Goal: Information Seeking & Learning: Understand process/instructions

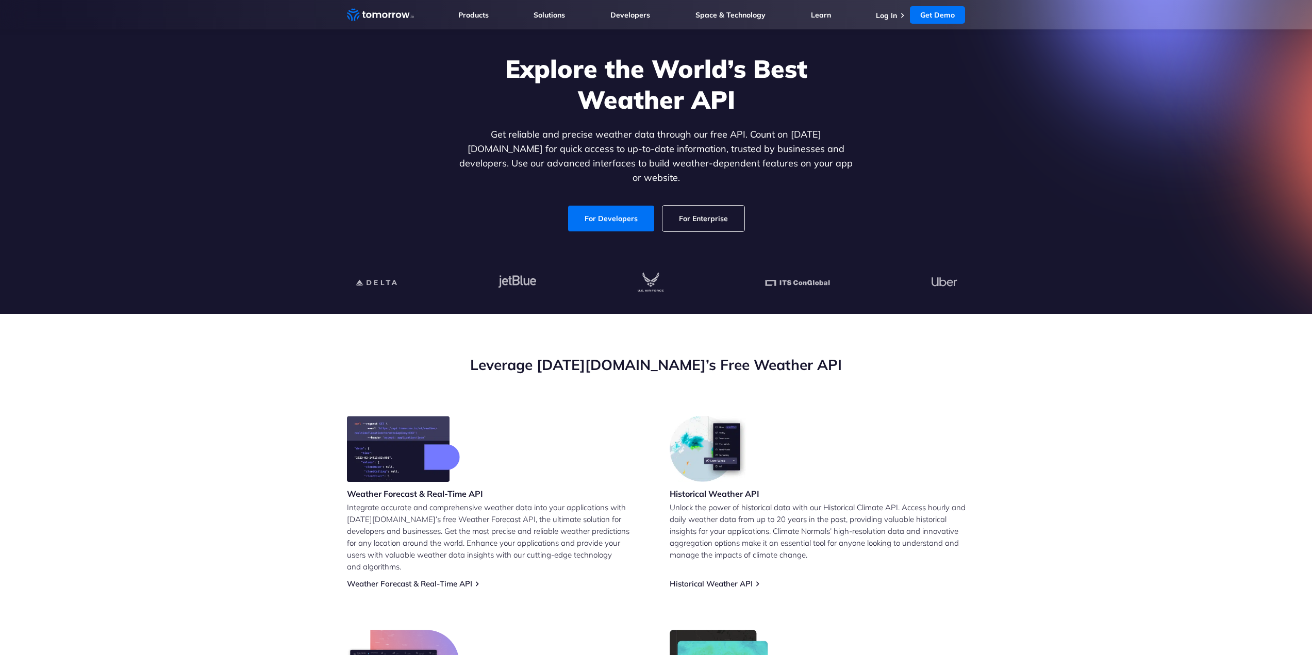
scroll to position [155, 0]
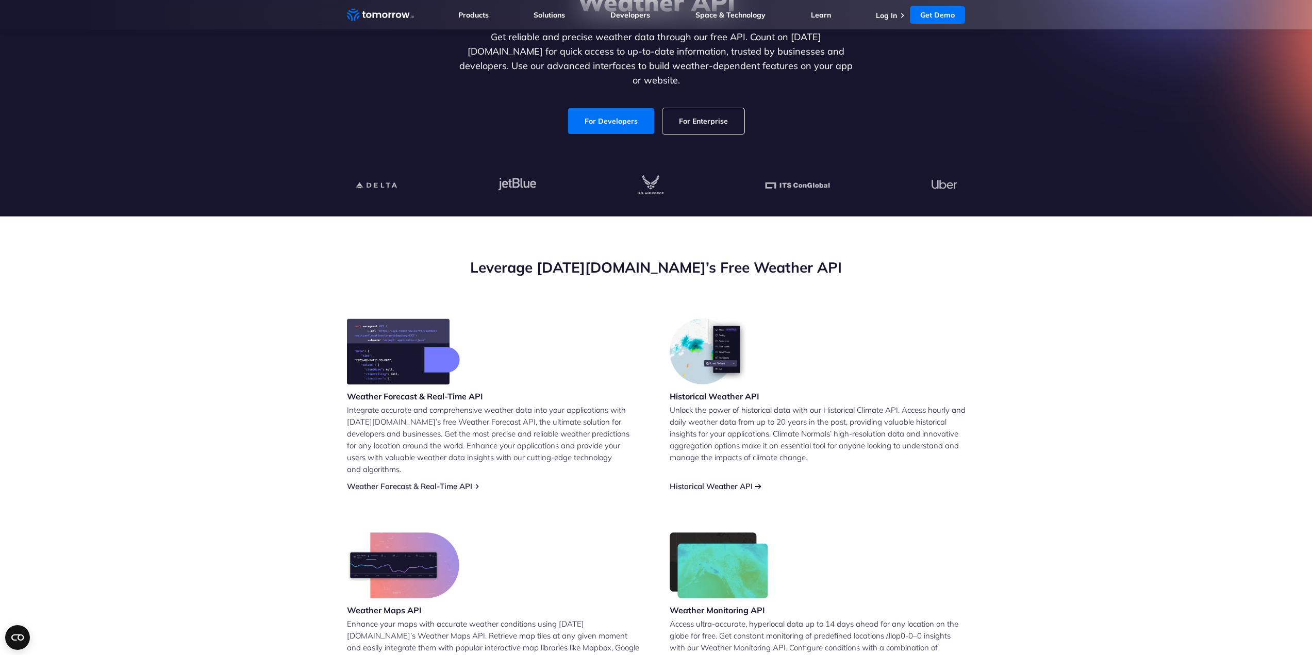
click at [734, 482] on link "Historical Weather API" at bounding box center [711, 487] width 83 height 10
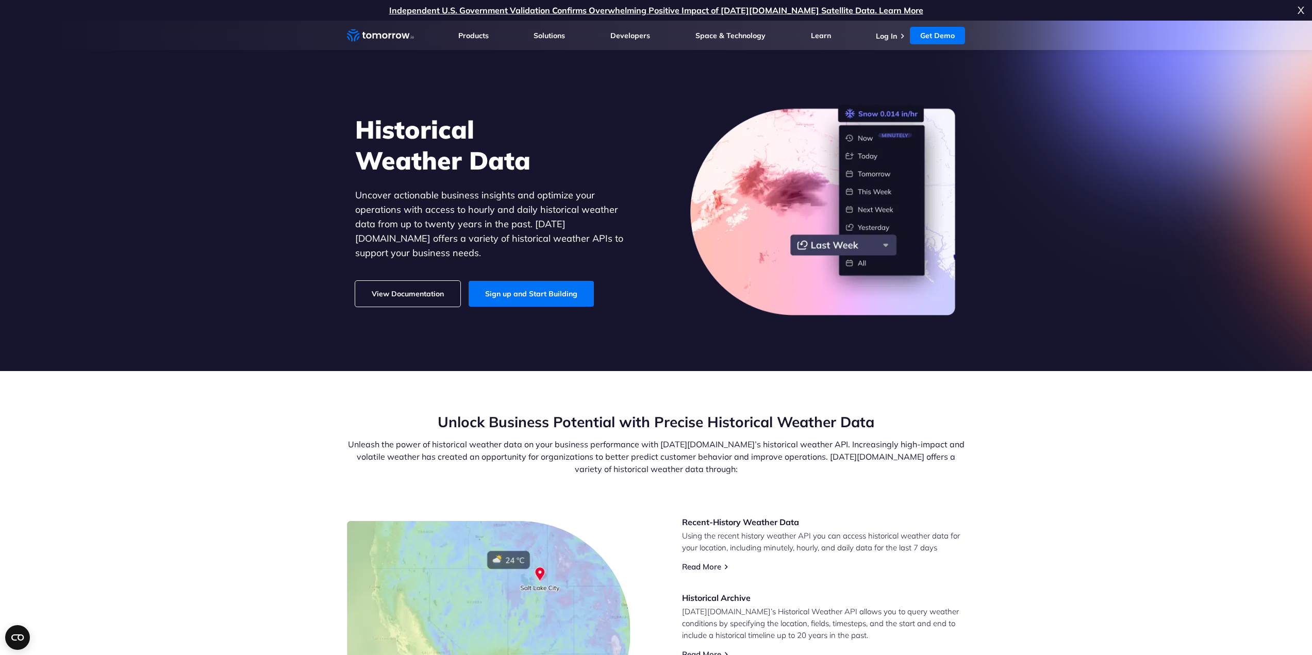
click at [441, 288] on link "View Documentation" at bounding box center [407, 294] width 105 height 26
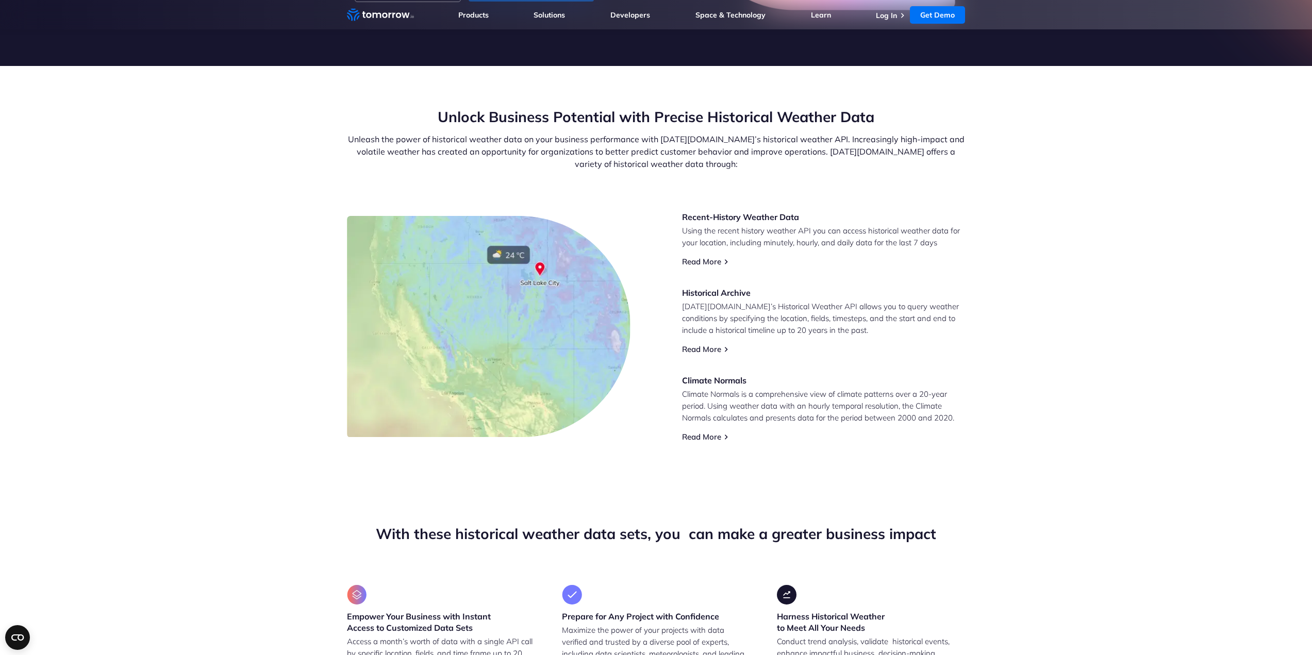
scroll to position [309, 0]
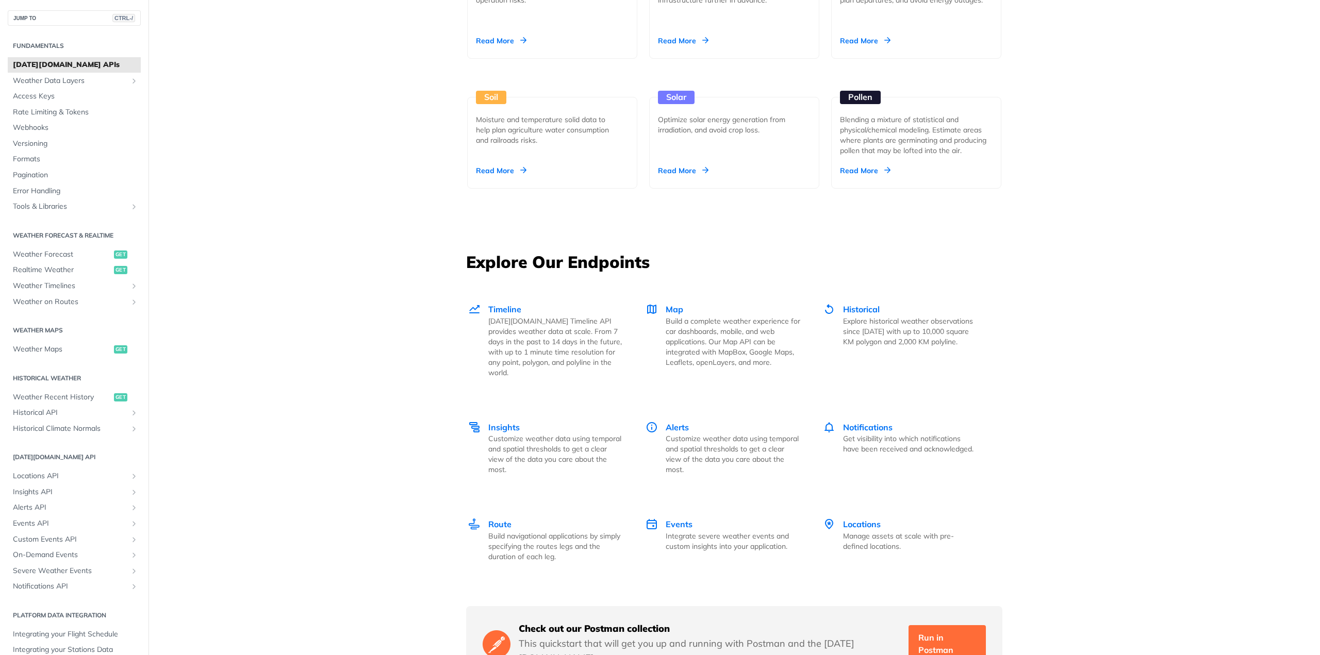
scroll to position [722, 0]
